Goal: Information Seeking & Learning: Learn about a topic

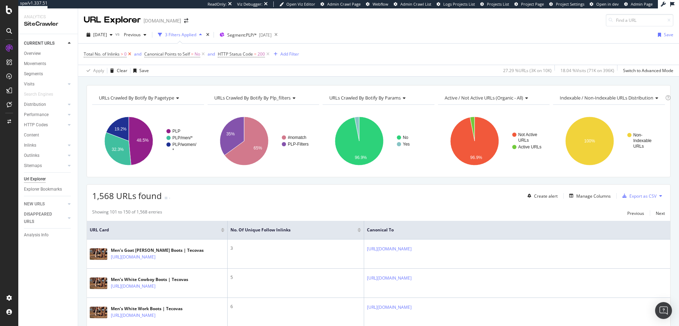
click at [131, 54] on icon at bounding box center [130, 54] width 6 height 7
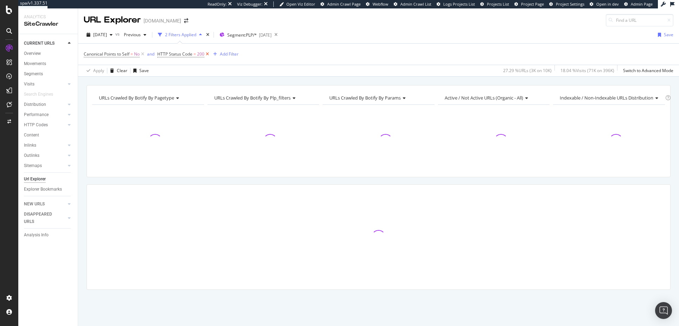
click at [207, 54] on icon at bounding box center [207, 54] width 6 height 7
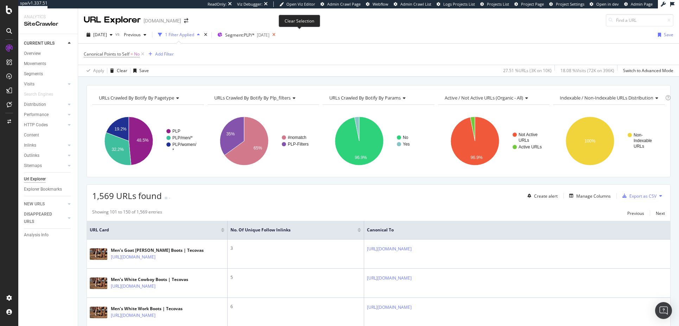
click at [278, 34] on icon at bounding box center [273, 35] width 9 height 10
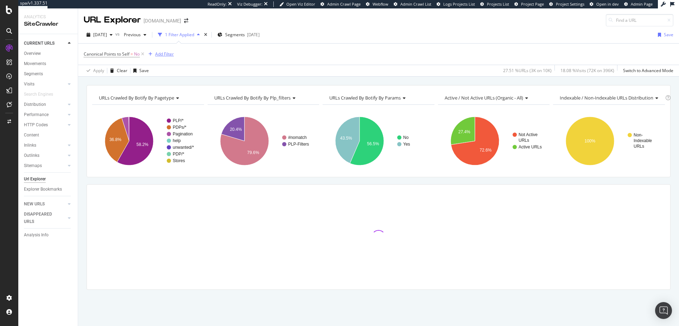
click at [166, 53] on div "Add Filter" at bounding box center [164, 54] width 19 height 6
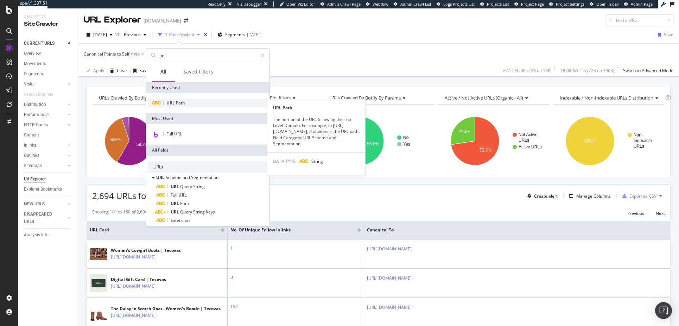
type input "url"
click at [174, 103] on span "URL" at bounding box center [170, 103] width 9 height 6
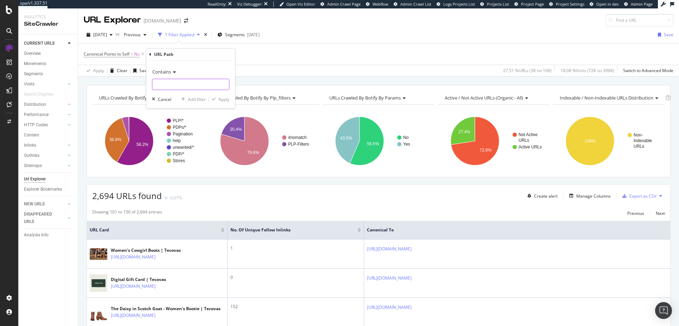
click at [173, 86] on input "text" at bounding box center [190, 84] width 77 height 11
type input "checkout"
click at [223, 99] on div "Apply" at bounding box center [223, 99] width 11 height 6
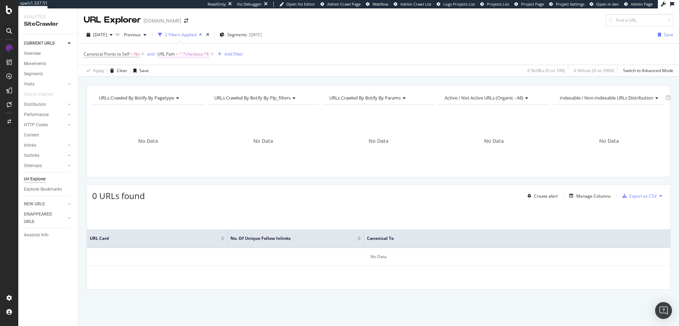
click at [193, 55] on span "^.*checkout.*$" at bounding box center [194, 54] width 30 height 10
click at [185, 84] on input "checkout" at bounding box center [197, 83] width 66 height 11
click at [188, 85] on input "checkout" at bounding box center [197, 83] width 66 height 11
type input "[DOMAIN_NAME][URL]"
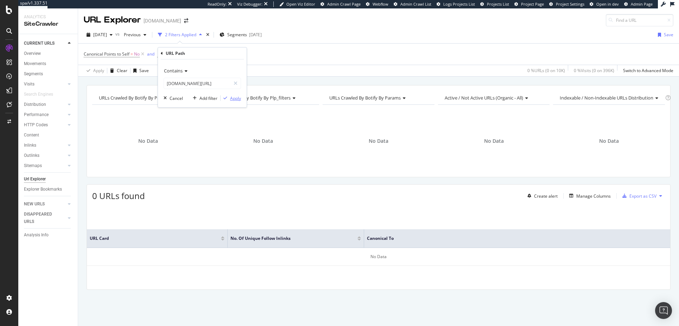
scroll to position [0, 0]
click at [233, 97] on div "Apply" at bounding box center [235, 98] width 11 height 6
click at [174, 54] on span "URL Path" at bounding box center [166, 54] width 18 height 6
click at [185, 70] on icon at bounding box center [185, 71] width 5 height 4
click at [271, 71] on div "Apply Clear Save 0 % URLs ( 0 on 10K ) 0 % Visits ( 0 on 396K ) Switch to Advan…" at bounding box center [378, 71] width 601 height 12
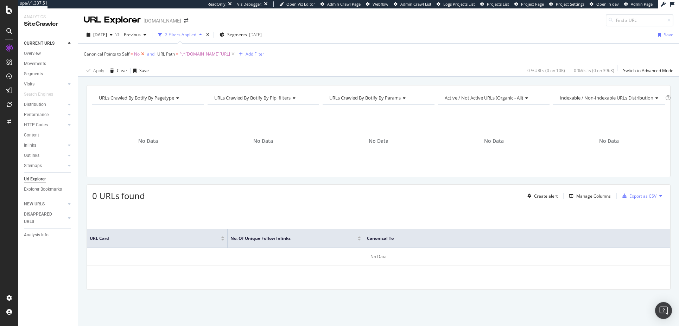
click at [143, 54] on icon at bounding box center [143, 54] width 6 height 7
click at [207, 33] on icon "times" at bounding box center [205, 35] width 3 height 4
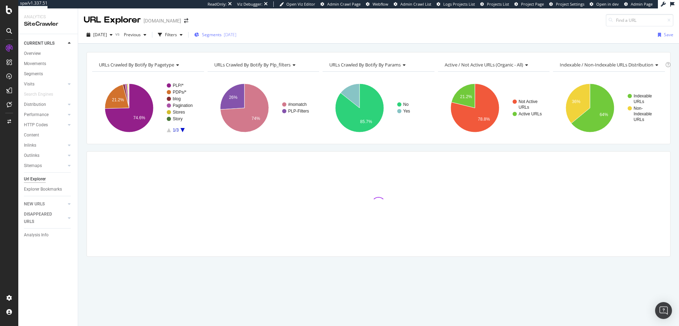
click at [221, 33] on span "Segments" at bounding box center [212, 35] width 20 height 6
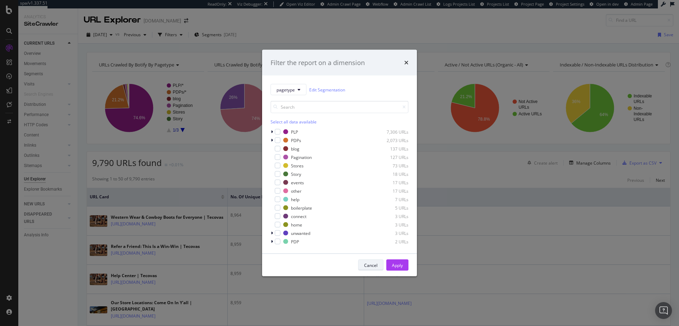
click at [372, 267] on div "Cancel" at bounding box center [370, 265] width 13 height 6
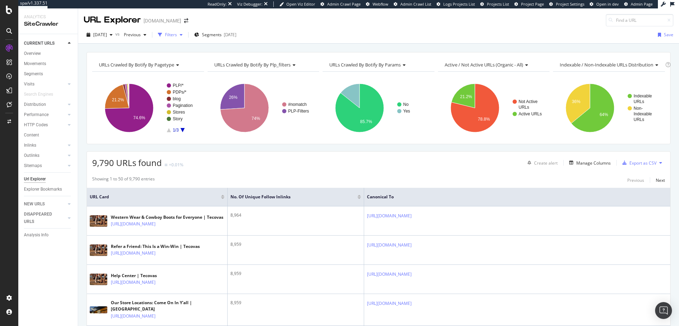
click at [177, 34] on div "Filters" at bounding box center [171, 35] width 12 height 6
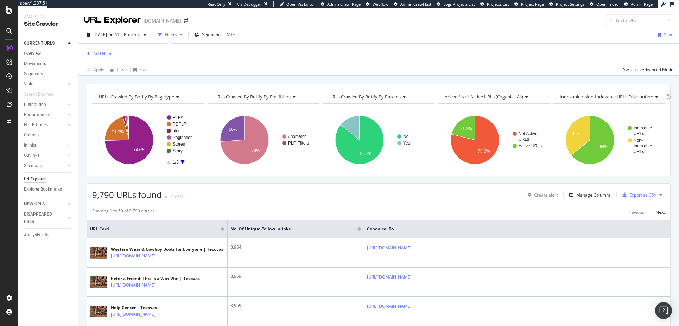
click at [107, 54] on div "Add Filter" at bounding box center [102, 54] width 19 height 6
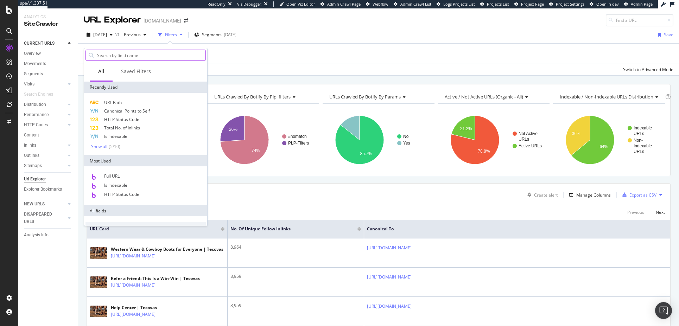
click at [114, 57] on input "text" at bounding box center [150, 55] width 109 height 11
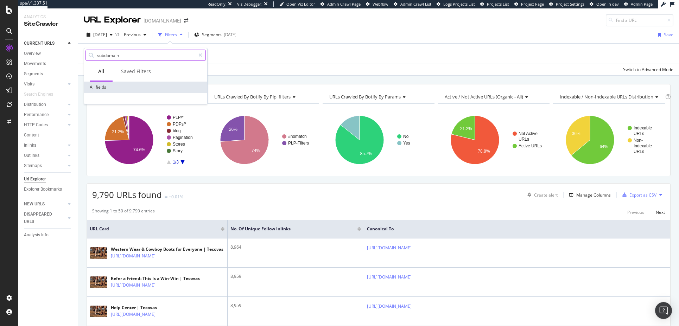
type input "subdomain"
click at [200, 55] on icon at bounding box center [200, 55] width 4 height 5
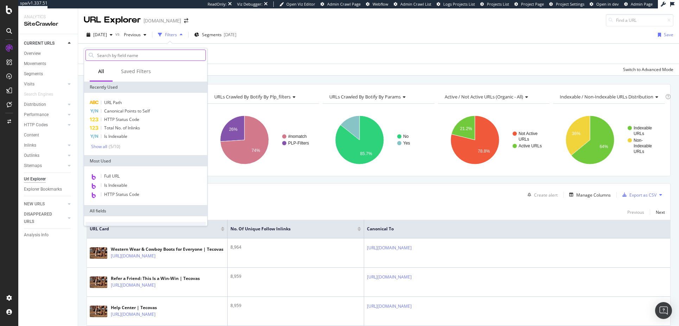
click at [121, 57] on input "text" at bounding box center [150, 55] width 109 height 11
click at [111, 57] on input "text" at bounding box center [150, 55] width 109 height 11
click at [110, 103] on span "URL Path" at bounding box center [113, 103] width 18 height 6
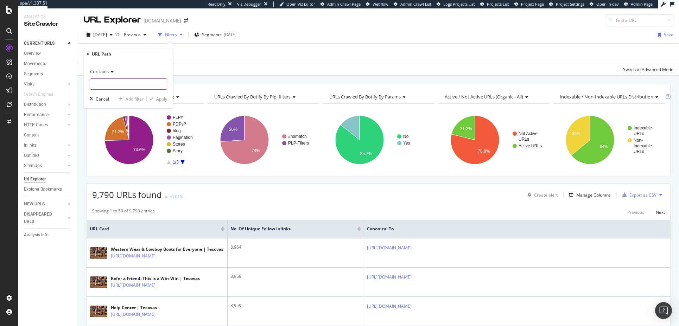
click at [108, 83] on input "text" at bounding box center [128, 83] width 77 height 11
type input "[URL]"
click at [160, 99] on div "Apply" at bounding box center [161, 99] width 11 height 6
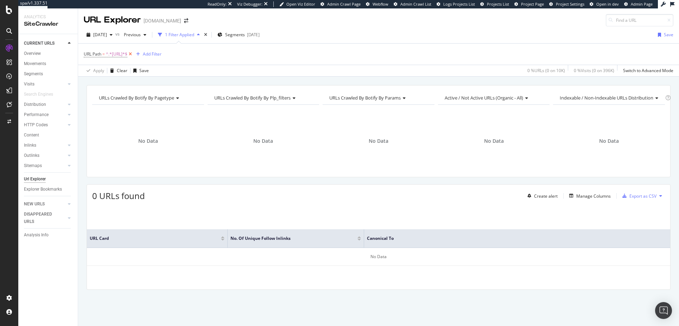
click at [133, 53] on icon at bounding box center [130, 54] width 6 height 7
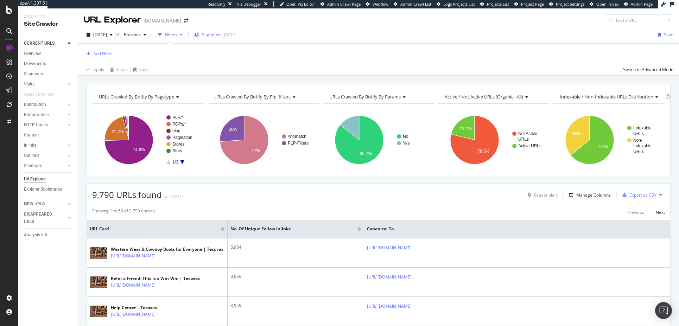
click at [222, 34] on span "Segments" at bounding box center [212, 35] width 20 height 6
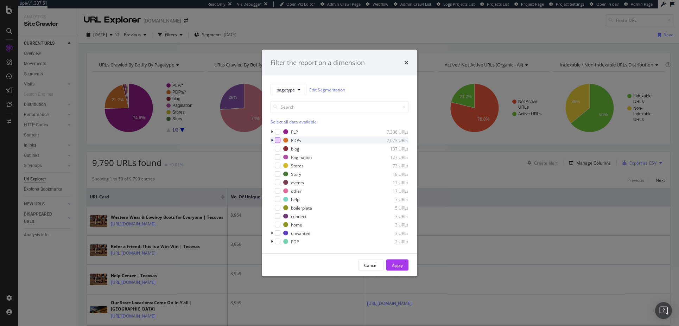
click at [279, 139] on div "modal" at bounding box center [278, 141] width 6 height 6
click at [273, 139] on icon "modal" at bounding box center [272, 140] width 2 height 4
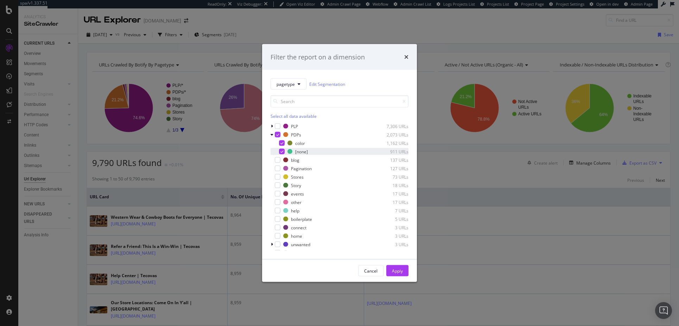
click at [283, 149] on div "modal" at bounding box center [282, 152] width 6 height 6
click at [396, 269] on div "Apply" at bounding box center [397, 271] width 11 height 6
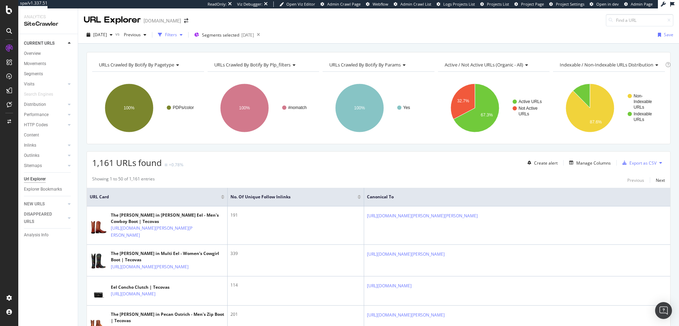
click at [183, 33] on icon "button" at bounding box center [181, 35] width 3 height 4
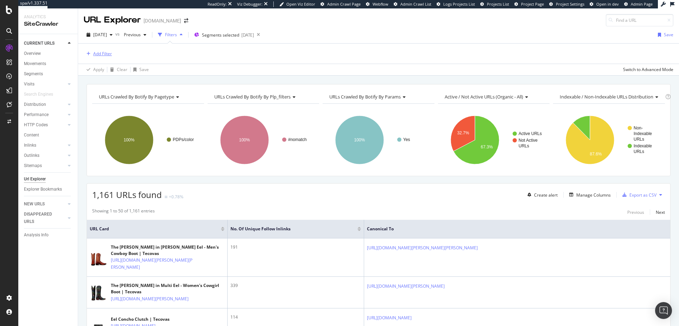
click at [109, 55] on div "Add Filter" at bounding box center [102, 54] width 19 height 6
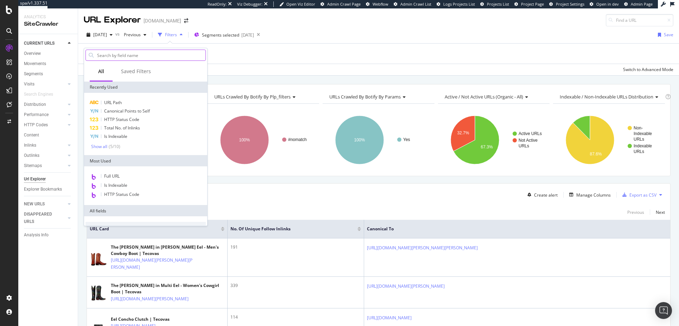
click at [133, 56] on input "text" at bounding box center [150, 55] width 109 height 11
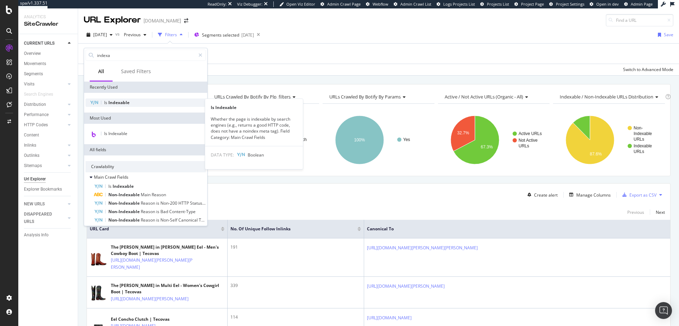
type input "indexa"
click at [122, 101] on span "Indexable" at bounding box center [118, 103] width 21 height 6
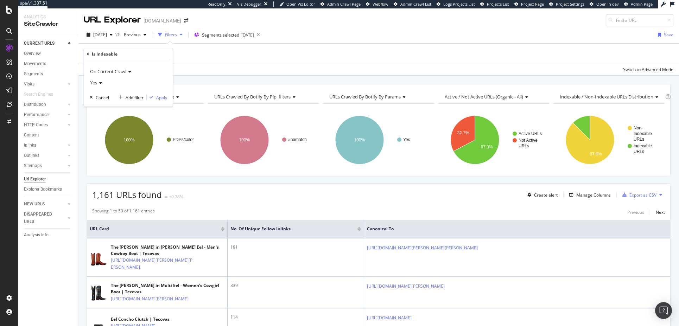
click at [101, 83] on icon at bounding box center [99, 83] width 5 height 4
click at [97, 107] on span "No" at bounding box center [96, 106] width 6 height 6
click at [161, 98] on div "Apply" at bounding box center [161, 98] width 11 height 6
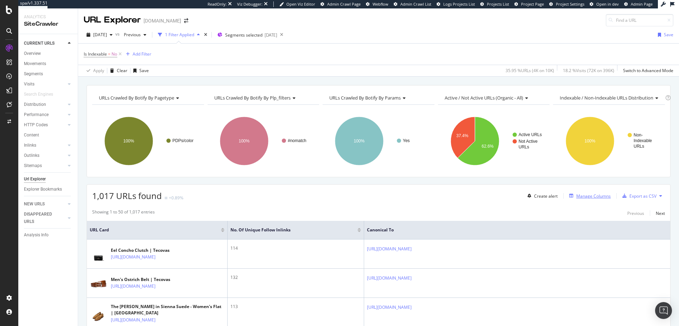
click at [578, 195] on div "Manage Columns" at bounding box center [593, 196] width 34 height 6
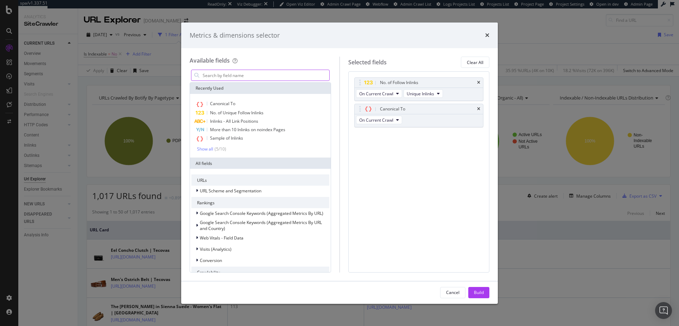
click at [257, 74] on input "modal" at bounding box center [265, 75] width 127 height 11
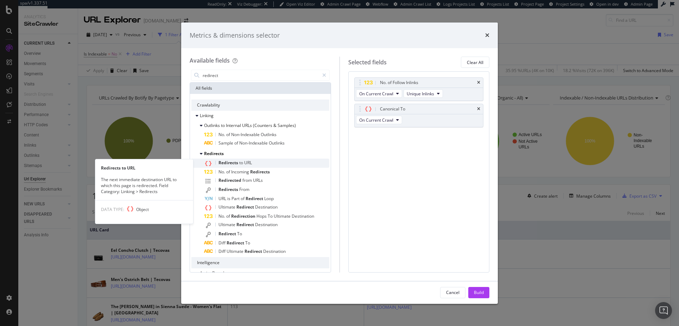
type input "redirect"
click at [233, 162] on span "Redirects" at bounding box center [228, 163] width 21 height 6
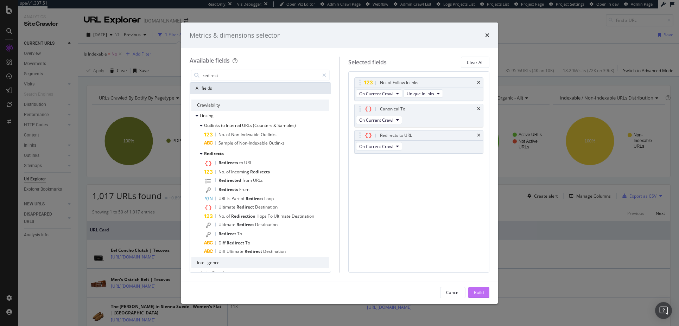
click at [481, 292] on div "Build" at bounding box center [479, 293] width 10 height 6
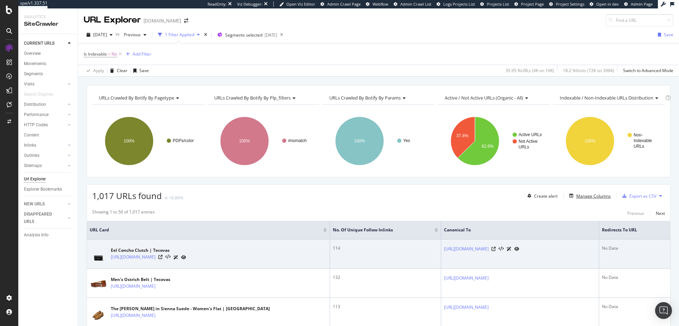
scroll to position [1, 0]
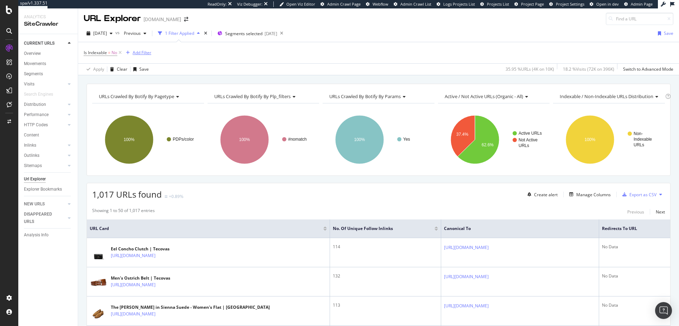
click at [142, 52] on div "Add Filter" at bounding box center [142, 53] width 19 height 6
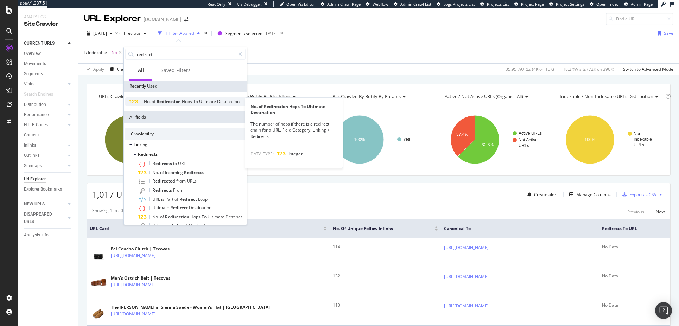
type input "redirect"
click at [168, 101] on span "Redirection" at bounding box center [169, 102] width 25 height 6
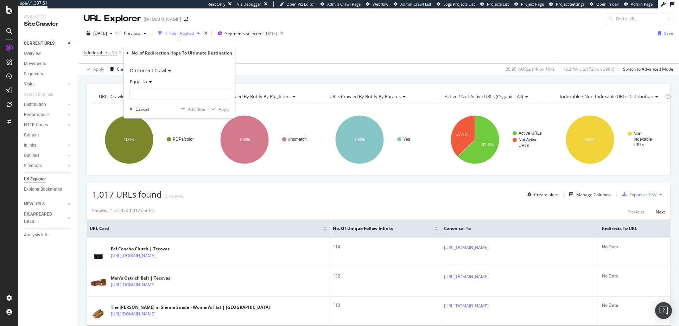
click at [151, 82] on icon at bounding box center [149, 82] width 5 height 4
click at [145, 132] on span "Greater than" at bounding box center [145, 133] width 25 height 6
click at [144, 99] on input "number" at bounding box center [179, 94] width 100 height 11
type input "1"
click at [223, 109] on div "Apply" at bounding box center [223, 109] width 11 height 6
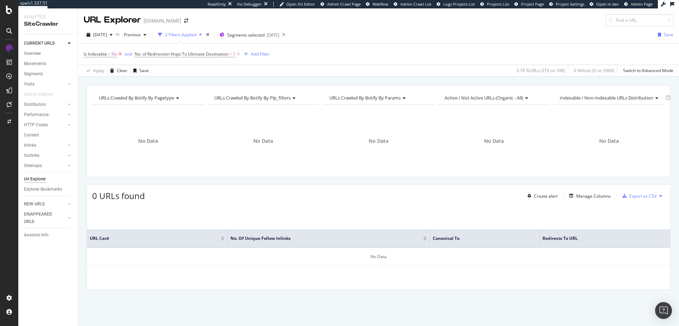
click at [121, 52] on icon at bounding box center [120, 54] width 6 height 7
click at [188, 53] on icon at bounding box center [187, 54] width 6 height 7
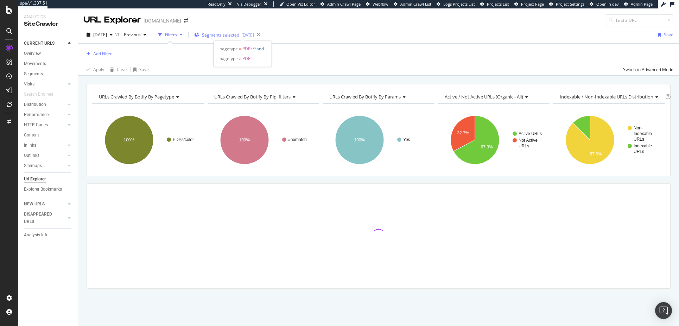
click at [223, 34] on span "Segments selected" at bounding box center [220, 35] width 37 height 6
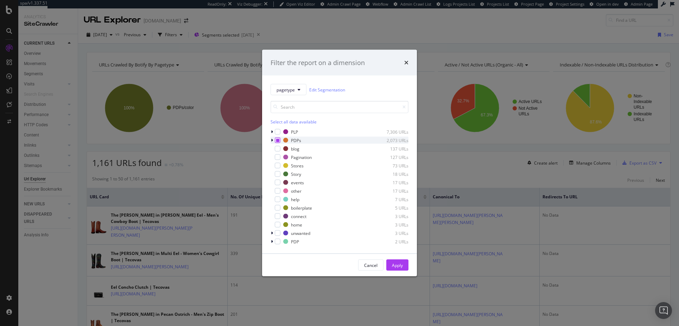
click at [276, 140] on icon "modal" at bounding box center [277, 141] width 3 height 4
click at [400, 265] on div "Apply" at bounding box center [397, 265] width 11 height 6
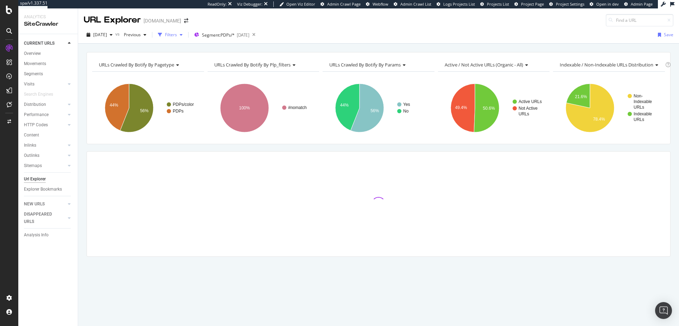
click at [177, 35] on div "Filters" at bounding box center [171, 35] width 12 height 6
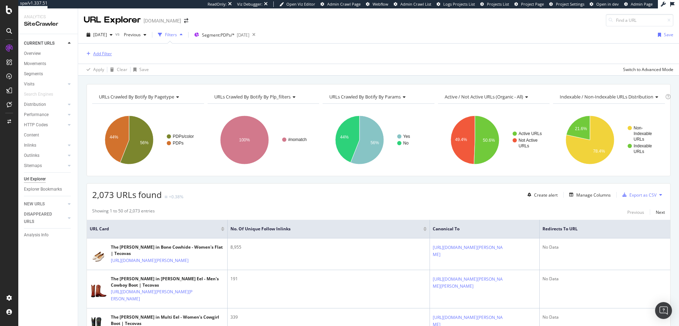
click at [106, 54] on div "Add Filter" at bounding box center [102, 54] width 19 height 6
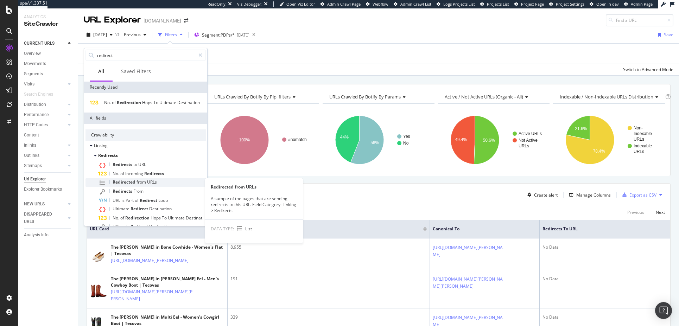
type input "redirect"
click at [129, 182] on span "Redirected" at bounding box center [125, 182] width 24 height 6
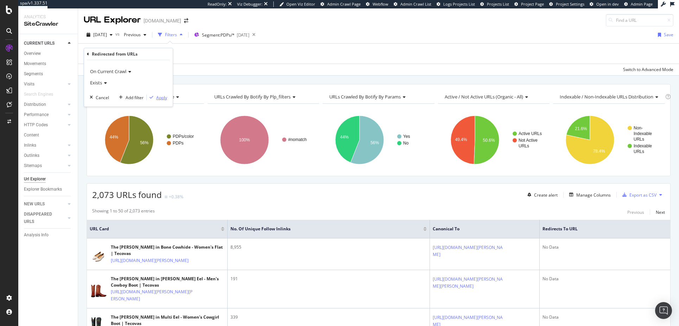
click at [163, 97] on div "Apply" at bounding box center [161, 98] width 11 height 6
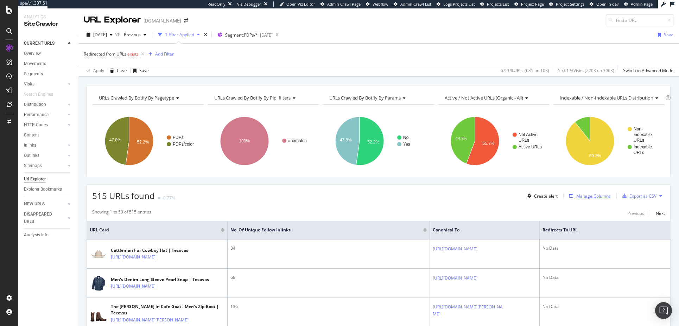
click at [576, 194] on div "Manage Columns" at bounding box center [593, 196] width 34 height 6
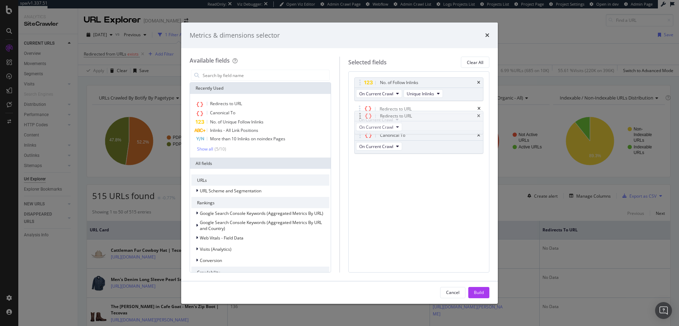
drag, startPoint x: 425, startPoint y: 135, endPoint x: 425, endPoint y: 116, distance: 19.3
click at [425, 116] on body "spa/v1.337.51 ReadOnly: Viz Debugger: Open Viz Editor Admin Crawl Page Webflow …" at bounding box center [339, 163] width 679 height 326
click at [479, 134] on icon "times" at bounding box center [478, 135] width 3 height 4
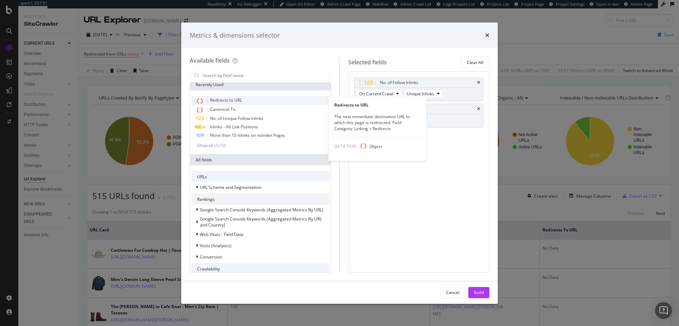
scroll to position [4, 0]
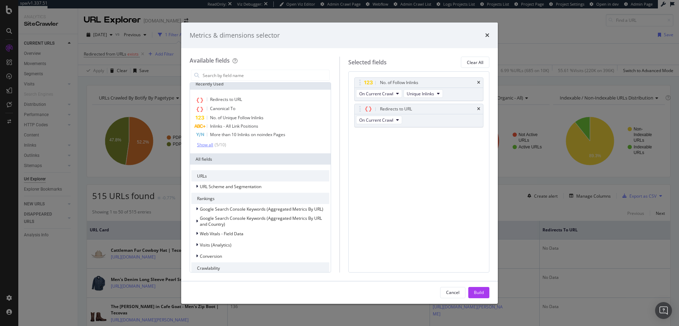
click at [209, 144] on div "Show all" at bounding box center [205, 144] width 16 height 5
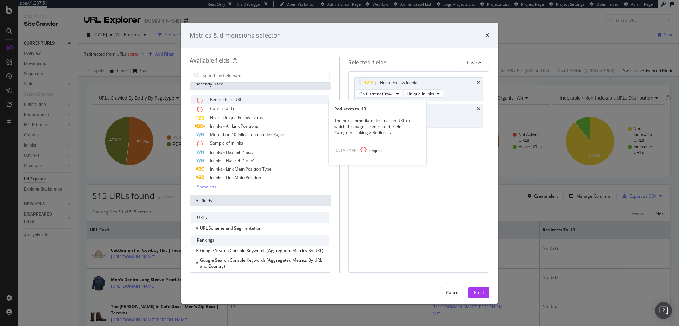
scroll to position [0, 0]
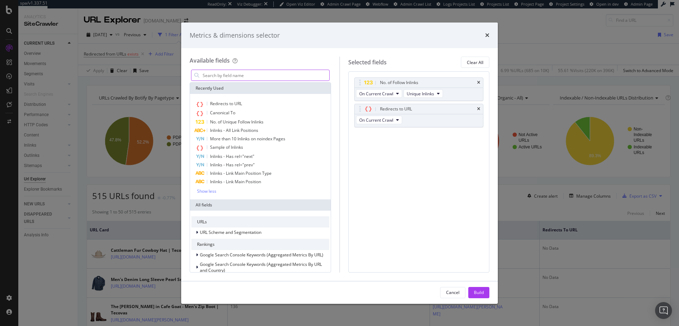
click at [221, 74] on input "modal" at bounding box center [265, 75] width 127 height 11
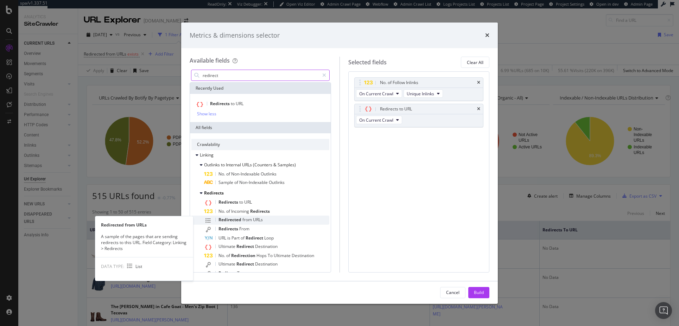
type input "redirect"
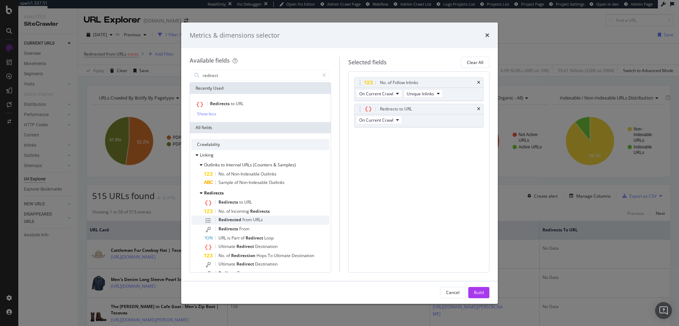
click at [230, 219] on span "Redirected" at bounding box center [230, 220] width 24 height 6
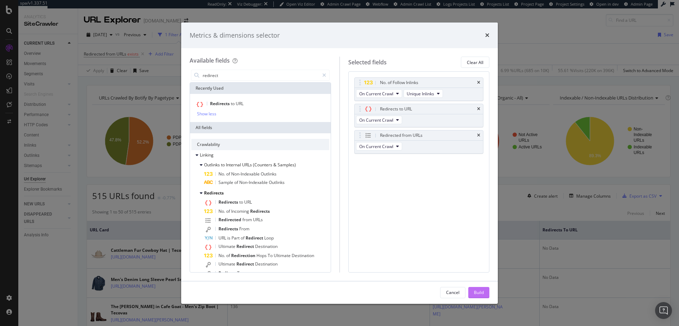
click at [475, 292] on div "Build" at bounding box center [479, 293] width 10 height 6
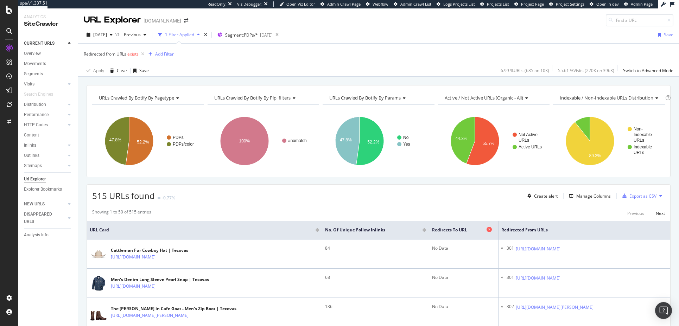
click at [432, 230] on span "Redirects to URL" at bounding box center [458, 230] width 53 height 6
click at [168, 53] on div "Add Filter" at bounding box center [164, 54] width 19 height 6
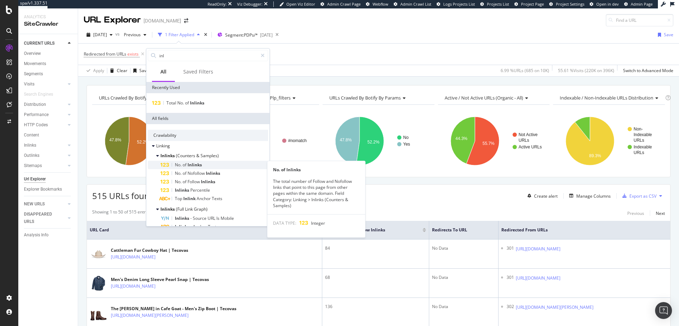
type input "inl"
click at [192, 165] on span "Inlinks" at bounding box center [195, 165] width 14 height 6
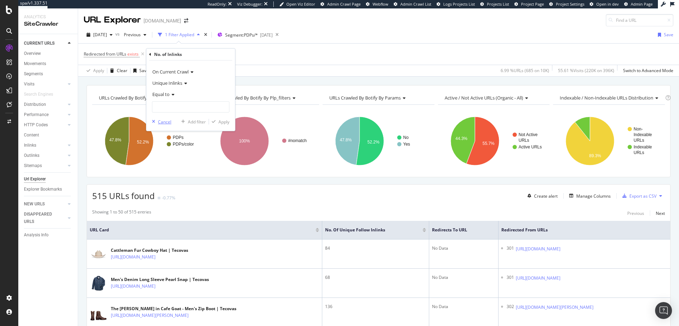
click at [161, 122] on div "Cancel" at bounding box center [164, 122] width 13 height 6
click at [161, 55] on div "Add Filter" at bounding box center [164, 54] width 19 height 6
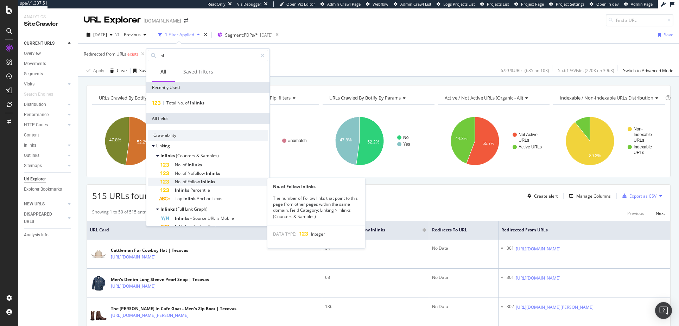
click at [196, 181] on span "Follow" at bounding box center [194, 182] width 13 height 6
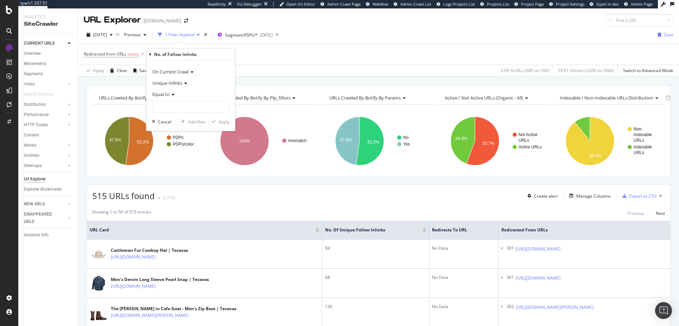
click at [173, 95] on icon at bounding box center [172, 95] width 5 height 4
click at [167, 147] on span "Greater than" at bounding box center [168, 145] width 25 height 6
click at [164, 106] on input "number" at bounding box center [190, 106] width 77 height 11
type input "0"
click at [226, 122] on div "Apply" at bounding box center [223, 122] width 11 height 6
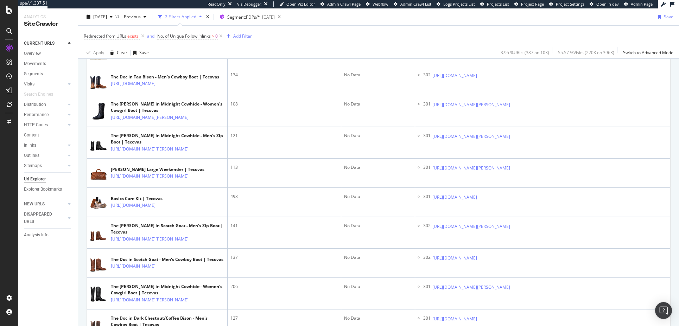
scroll to position [312, 0]
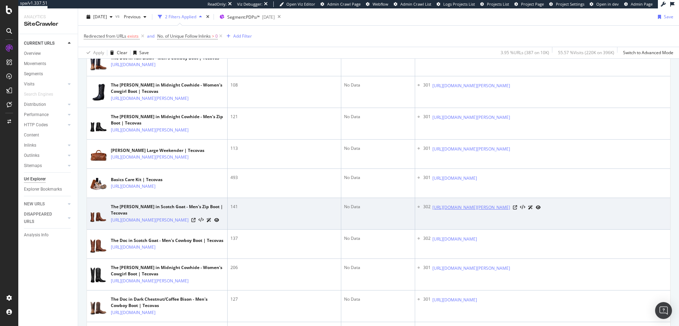
click at [451, 211] on link "[URL][DOMAIN_NAME][PERSON_NAME]" at bounding box center [471, 207] width 78 height 7
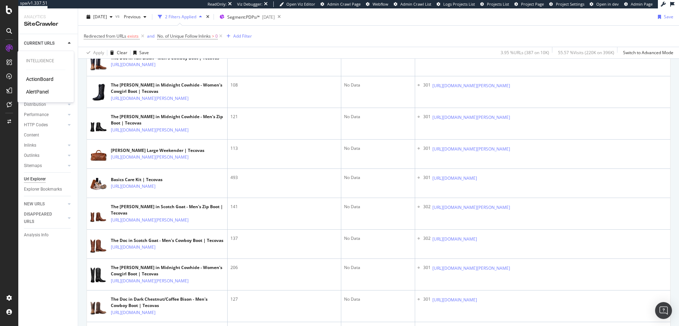
click at [42, 79] on div "ActionBoard" at bounding box center [39, 79] width 27 height 7
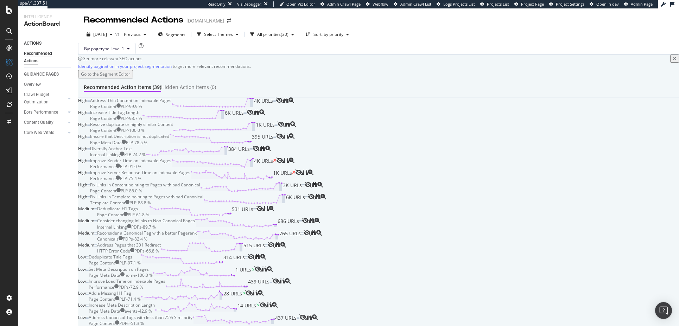
click at [171, 103] on div "Address Thin Content on Indexable Pages" at bounding box center [130, 100] width 81 height 6
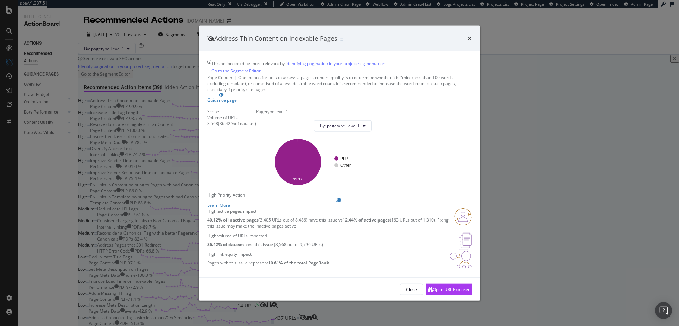
scroll to position [49, 0]
click at [53, 183] on div "Address Thin Content on Indexable Pages This action could be more relevant by i…" at bounding box center [339, 163] width 679 height 326
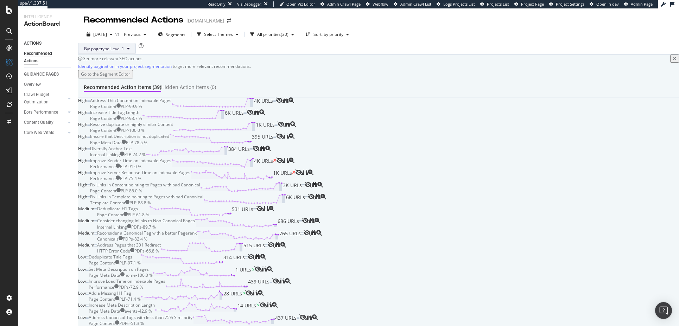
click at [130, 51] on icon at bounding box center [128, 48] width 3 height 4
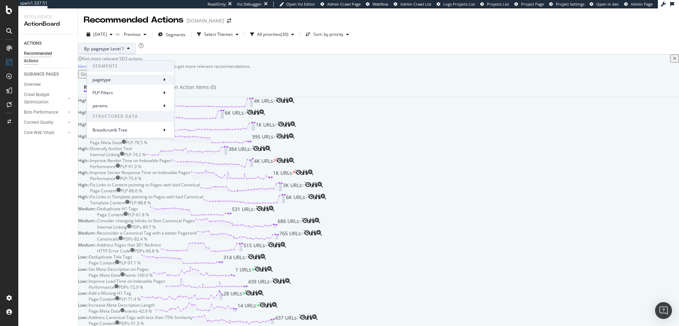
click at [159, 81] on span "pagetype" at bounding box center [126, 80] width 66 height 6
click at [131, 91] on span "PLP-Filters" at bounding box center [126, 93] width 66 height 6
click at [129, 106] on span "params" at bounding box center [126, 106] width 66 height 6
click at [128, 127] on span "Breadcrumb Tree" at bounding box center [126, 130] width 66 height 6
click at [124, 115] on span "STRUCTURED DATA" at bounding box center [130, 116] width 87 height 11
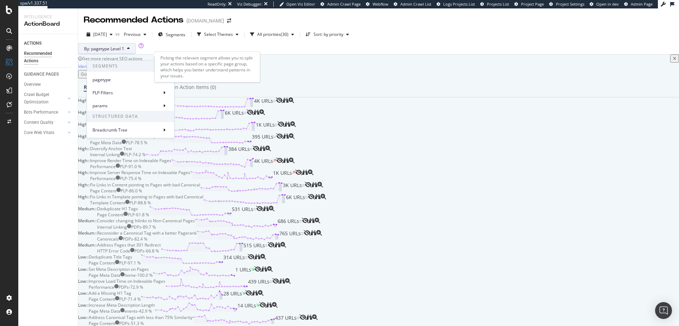
click at [171, 55] on div "Picking the relevant segment allows you to split your actions based on a specif…" at bounding box center [207, 67] width 106 height 31
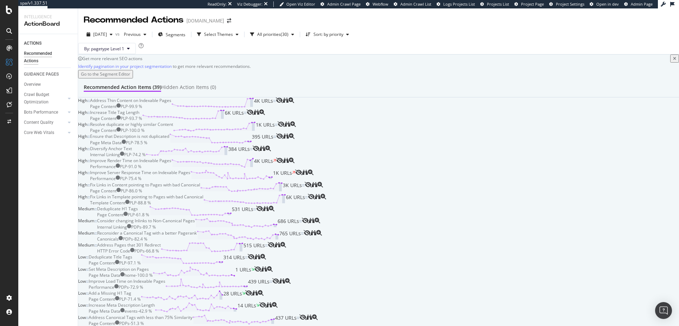
click at [277, 54] on div "By: pagetype Level 1" at bounding box center [378, 48] width 601 height 11
click at [239, 34] on icon "button" at bounding box center [237, 34] width 3 height 4
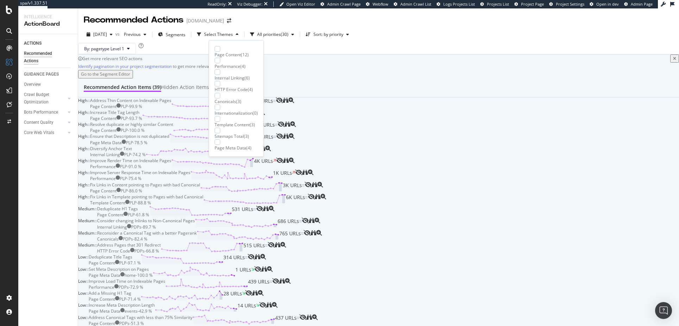
scroll to position [12, 0]
click at [175, 54] on div "By: pagetype Level 1" at bounding box center [378, 48] width 601 height 11
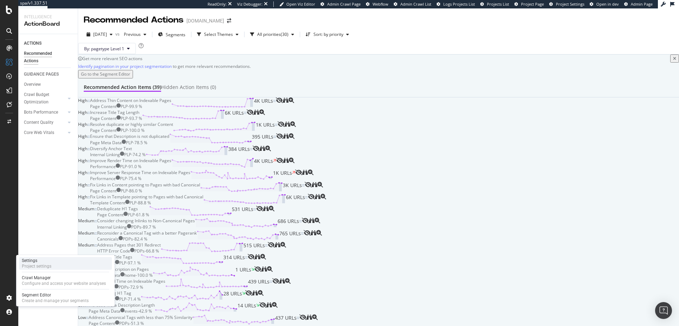
click at [33, 261] on div "Settings" at bounding box center [37, 261] width 30 height 6
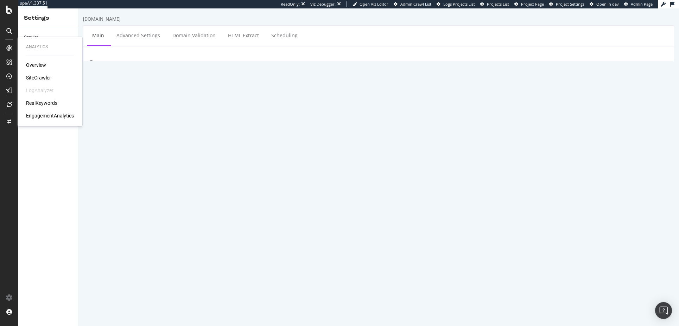
click at [42, 77] on div "SiteCrawler" at bounding box center [38, 77] width 25 height 7
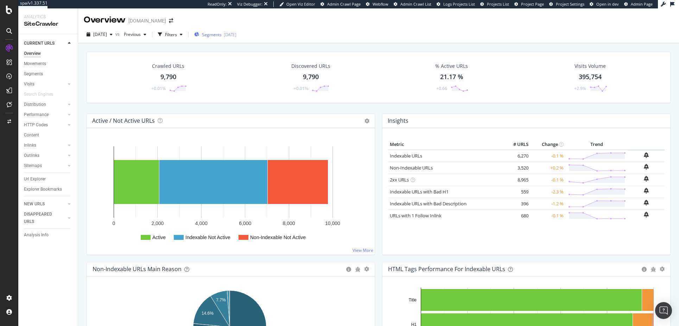
click at [221, 34] on span "Segments" at bounding box center [212, 35] width 20 height 6
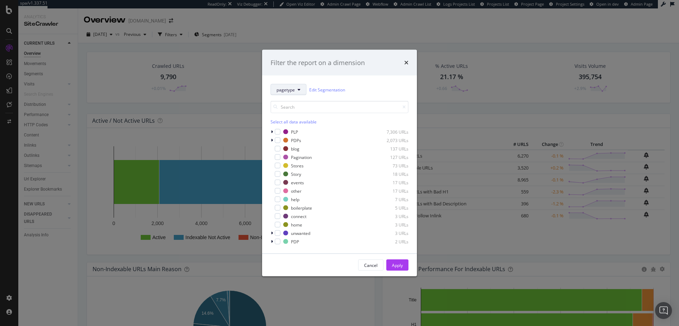
click at [292, 91] on span "pagetype" at bounding box center [286, 90] width 18 height 6
click at [249, 117] on div "Filter the report on a dimension pagetype Edit Segmentation Select all data ava…" at bounding box center [339, 163] width 679 height 326
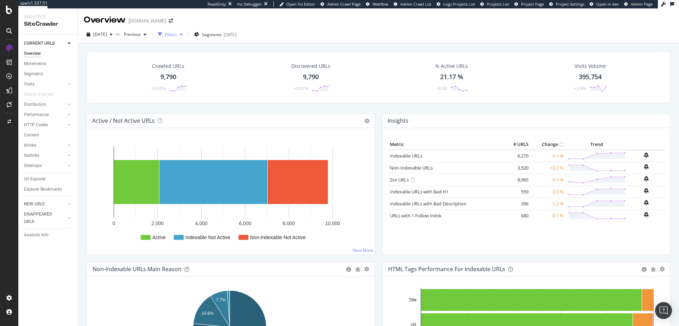
click at [177, 35] on div "Filters" at bounding box center [171, 35] width 12 height 6
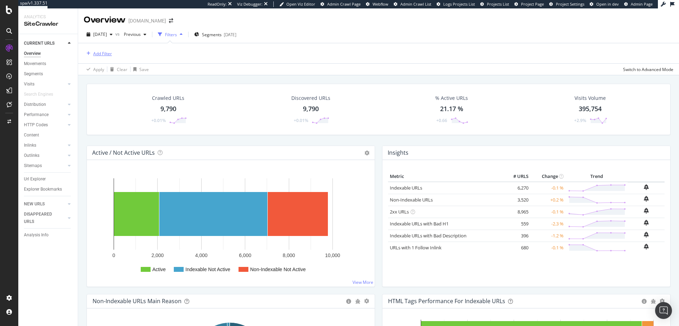
click at [106, 53] on div "Add Filter" at bounding box center [102, 54] width 19 height 6
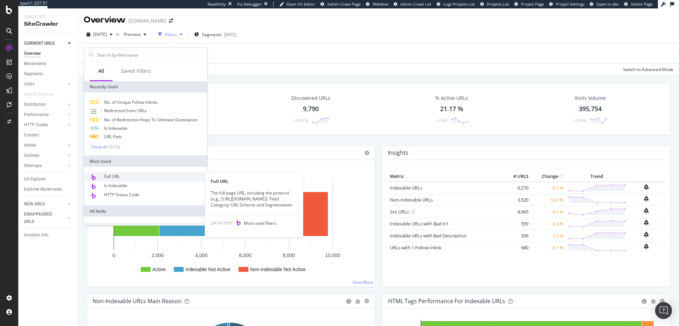
click at [116, 176] on span "Full URL" at bounding box center [111, 176] width 15 height 6
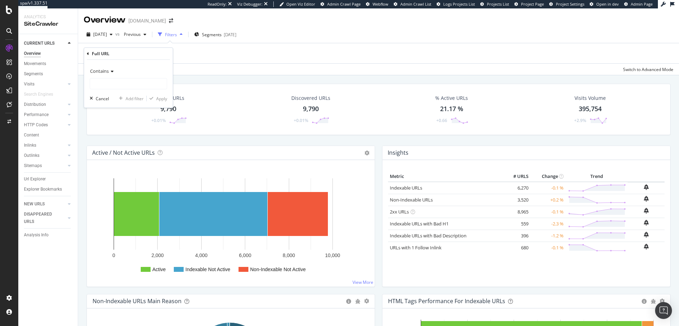
click at [113, 70] on icon at bounding box center [111, 71] width 5 height 4
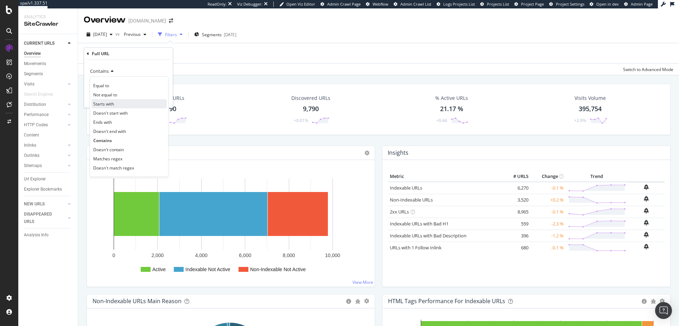
click at [109, 102] on span "Starts with" at bounding box center [103, 104] width 21 height 6
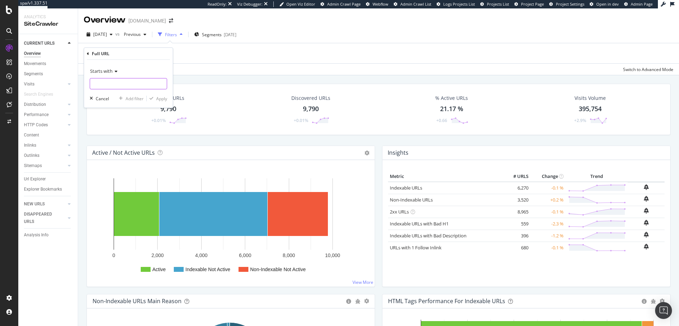
click at [108, 84] on input "text" at bounding box center [128, 83] width 77 height 11
type input "checkout"
click at [161, 100] on div "Apply" at bounding box center [161, 99] width 11 height 6
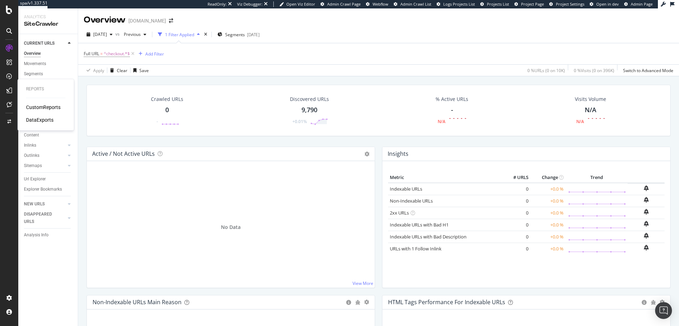
click at [42, 118] on div "DataExports" at bounding box center [39, 119] width 27 height 7
